Goal: Task Accomplishment & Management: Complete application form

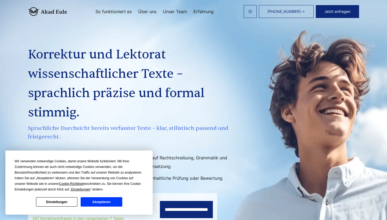
click at [96, 196] on button "Akzeptieren" at bounding box center [101, 201] width 41 height 9
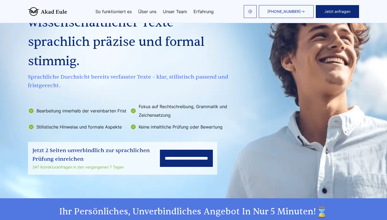
scroll to position [52, 0]
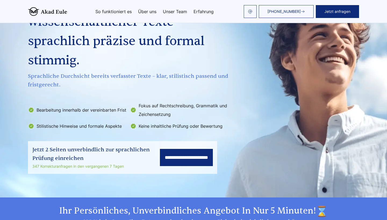
click at [175, 149] on input "**********" at bounding box center [186, 157] width 53 height 17
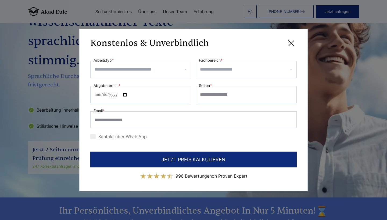
click at [164, 71] on input "Arbeitstyp *" at bounding box center [143, 69] width 96 height 9
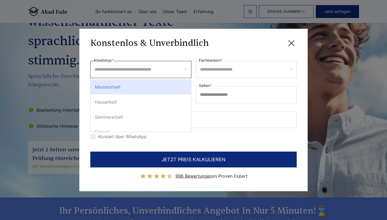
scroll to position [14, 0]
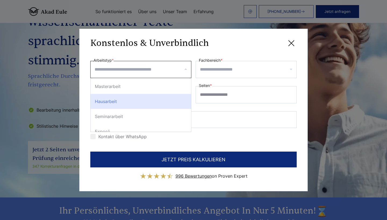
click at [151, 100] on div "Hausarbeit" at bounding box center [140, 101] width 100 height 15
select select "**"
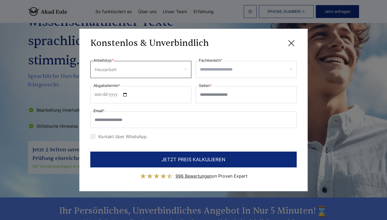
click at [190, 67] on input "Fachbereich *" at bounding box center [248, 69] width 96 height 9
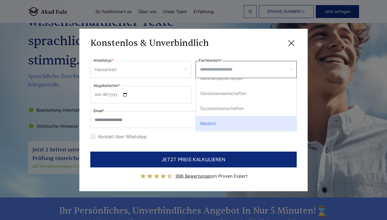
scroll to position [64, 0]
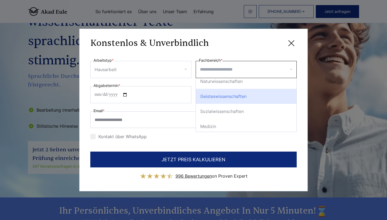
click at [190, 96] on div "Geisteswissenschaften" at bounding box center [246, 96] width 100 height 15
select select "*"
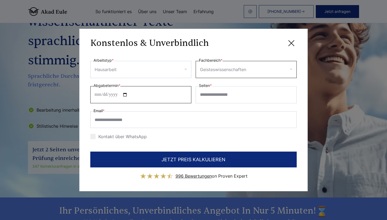
click at [128, 98] on input "Abgabetermin *" at bounding box center [140, 94] width 101 height 17
type input "**********"
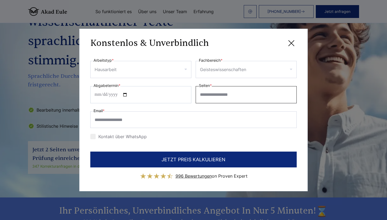
click at [190, 95] on input "Seiten *" at bounding box center [245, 94] width 101 height 17
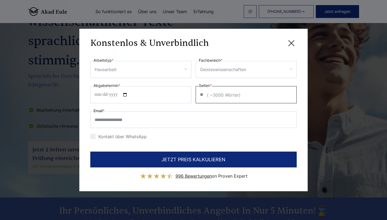
type input "**"
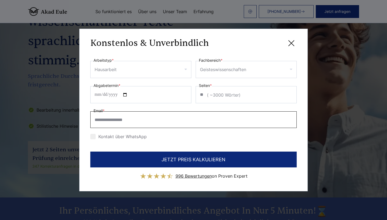
click at [135, 121] on input "Email *" at bounding box center [193, 119] width 206 height 17
type input "**********"
click at [95, 137] on div at bounding box center [92, 136] width 5 height 5
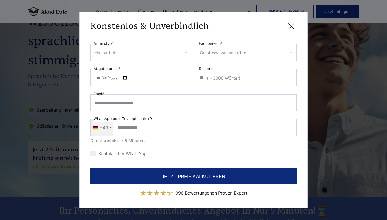
click at [94, 151] on div "Kontakt über WhatsApp" at bounding box center [118, 153] width 56 height 9
click at [94, 154] on div at bounding box center [92, 153] width 5 height 5
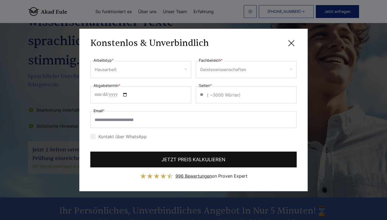
click at [150, 158] on button "JETZT PREIS KALKULIEREN" at bounding box center [193, 160] width 206 height 16
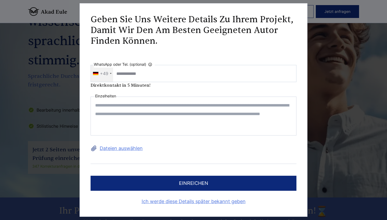
scroll to position [0, 0]
click at [120, 108] on textarea at bounding box center [193, 116] width 206 height 39
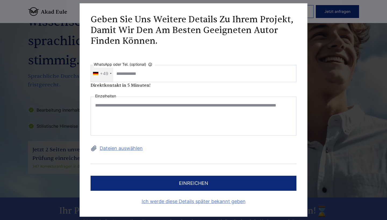
click at [149, 112] on textarea "**********" at bounding box center [193, 116] width 206 height 39
type textarea "**********"
click at [141, 179] on button "einreichen" at bounding box center [193, 183] width 206 height 15
click at [146, 184] on button "einreichen" at bounding box center [193, 183] width 206 height 15
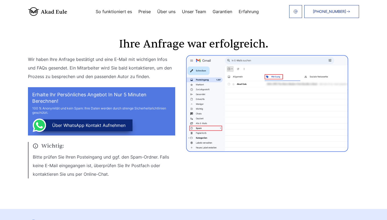
click at [224, 12] on link "Garantien" at bounding box center [222, 11] width 20 height 4
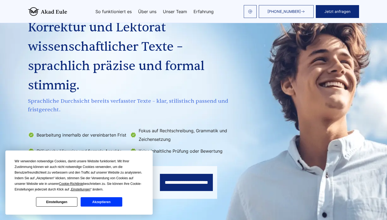
scroll to position [28, 0]
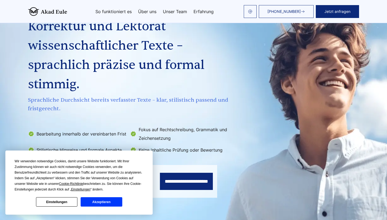
click at [104, 203] on button "Akzeptieren" at bounding box center [101, 201] width 41 height 9
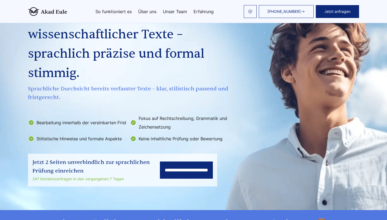
scroll to position [11, 0]
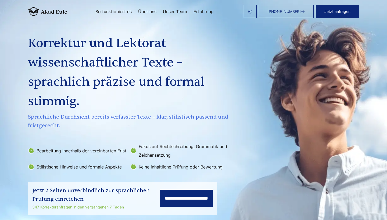
click at [176, 11] on link "Unser Team" at bounding box center [175, 11] width 24 height 4
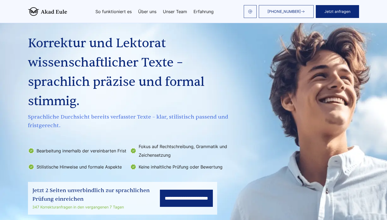
scroll to position [1427, 0]
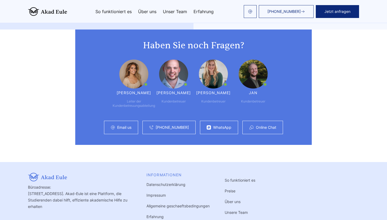
click at [119, 13] on link "So funktioniert es" at bounding box center [113, 11] width 36 height 4
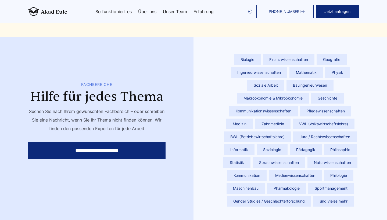
scroll to position [1235, 0]
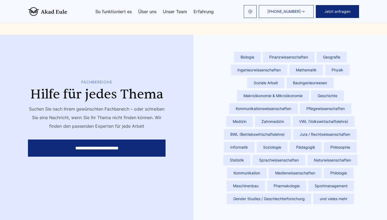
click at [336, 142] on span "Philosophie" at bounding box center [340, 147] width 33 height 11
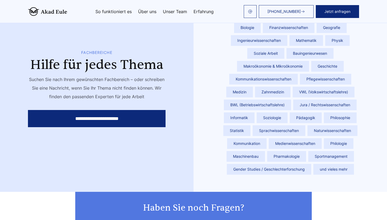
scroll to position [1267, 0]
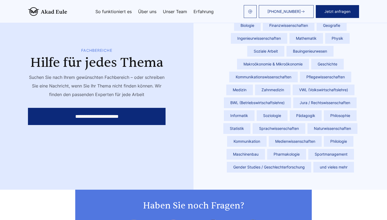
click at [120, 116] on input "**********" at bounding box center [96, 116] width 137 height 17
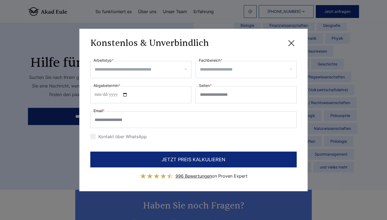
click at [295, 43] on icon at bounding box center [291, 43] width 11 height 11
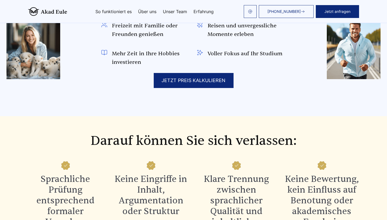
scroll to position [381, 0]
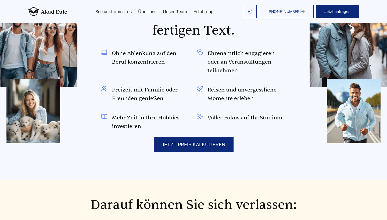
click at [161, 143] on div "JETZT PREIS KALKULIEREN" at bounding box center [194, 144] width 80 height 15
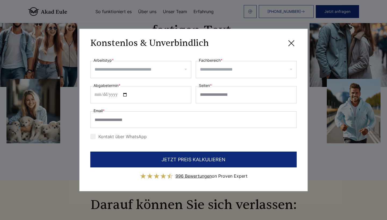
click at [292, 44] on icon at bounding box center [291, 43] width 11 height 11
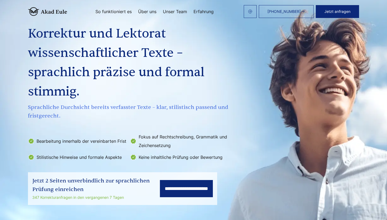
scroll to position [20, 0]
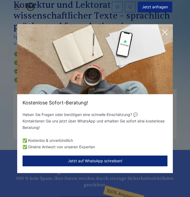
click at [165, 32] on icon at bounding box center [164, 32] width 5 height 5
